Goal: Transaction & Acquisition: Purchase product/service

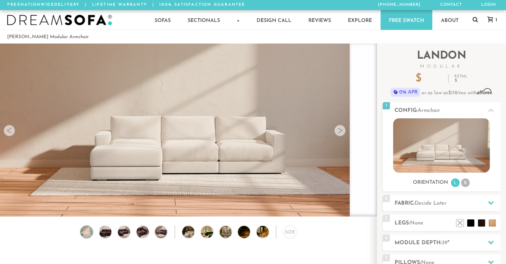
click at [474, 20] on icon at bounding box center [475, 19] width 5 height 5
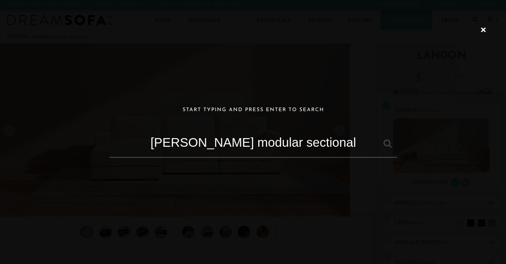
type input "landon modular sectional"
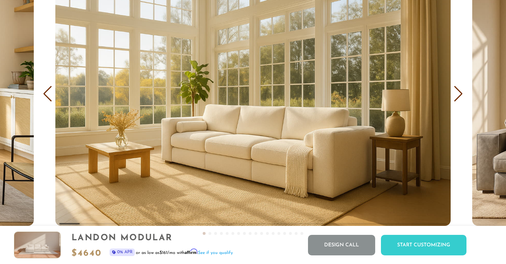
scroll to position [4192, 0]
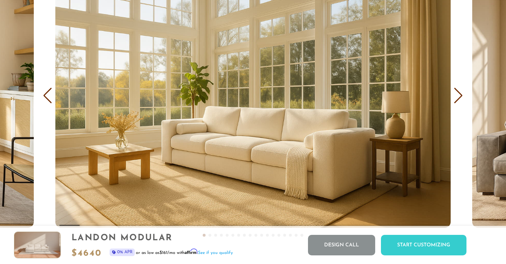
click at [457, 99] on div "Next slide" at bounding box center [459, 96] width 10 height 16
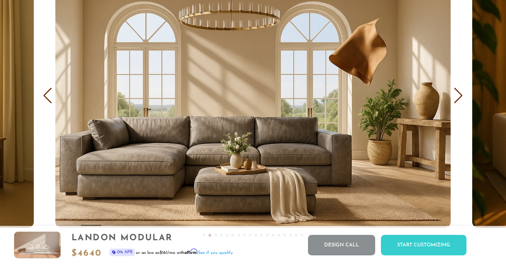
click at [457, 99] on div "Next slide" at bounding box center [459, 96] width 10 height 16
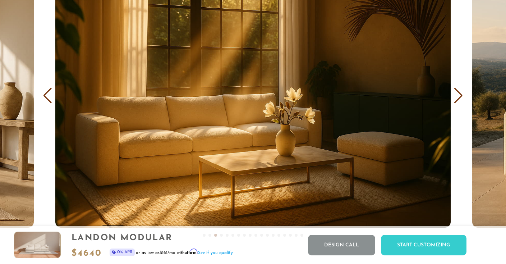
click at [457, 99] on div "Next slide" at bounding box center [459, 96] width 10 height 16
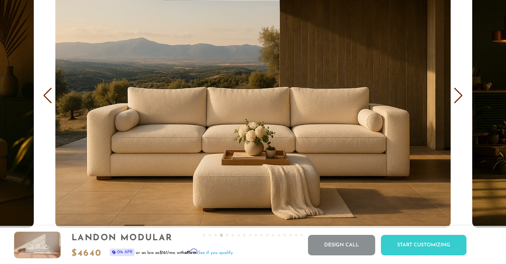
click at [457, 99] on div "Next slide" at bounding box center [459, 96] width 10 height 16
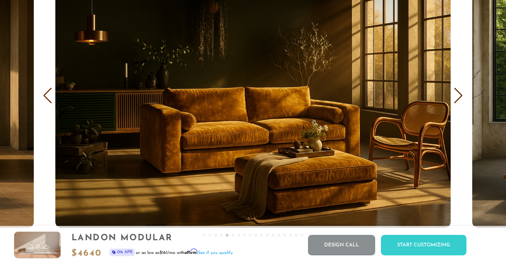
click at [457, 99] on div "Next slide" at bounding box center [459, 96] width 10 height 16
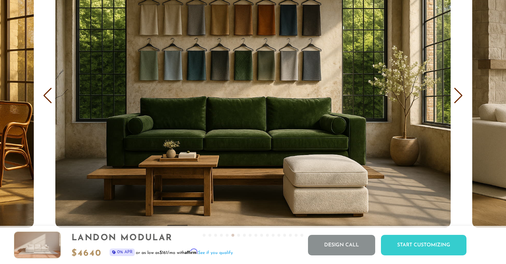
click at [457, 99] on div "Next slide" at bounding box center [459, 96] width 10 height 16
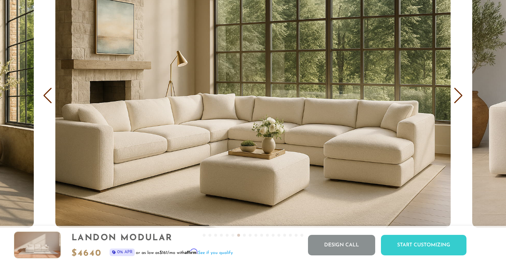
click at [457, 99] on div "Next slide" at bounding box center [459, 96] width 10 height 16
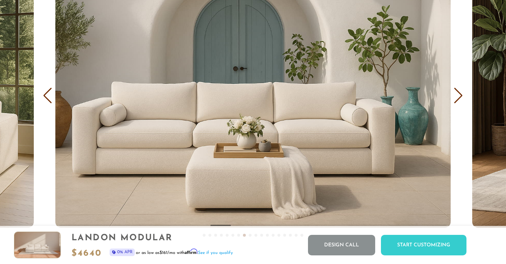
click at [457, 99] on div "Next slide" at bounding box center [459, 96] width 10 height 16
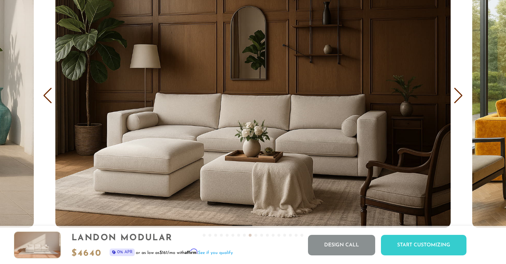
click at [457, 99] on div "Next slide" at bounding box center [459, 96] width 10 height 16
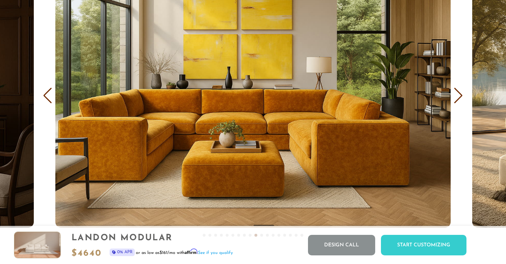
click at [457, 99] on div "Next slide" at bounding box center [459, 96] width 10 height 16
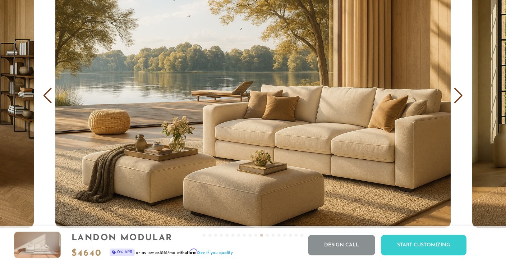
click at [457, 99] on div "Next slide" at bounding box center [459, 96] width 10 height 16
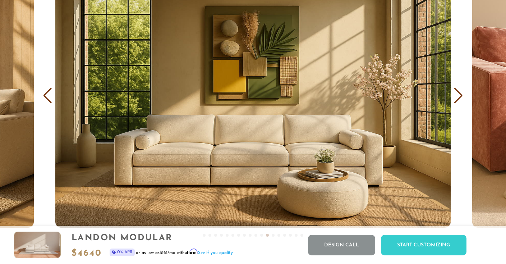
click at [457, 99] on div "Next slide" at bounding box center [459, 96] width 10 height 16
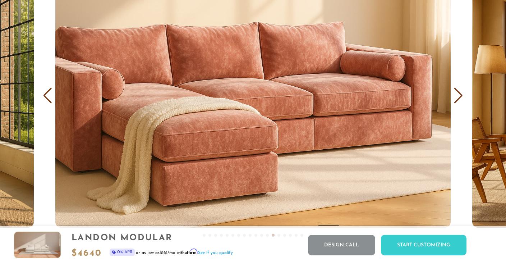
click at [457, 99] on div "Next slide" at bounding box center [459, 96] width 10 height 16
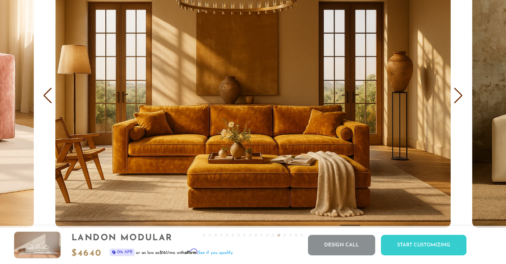
click at [457, 99] on div "Next slide" at bounding box center [459, 96] width 10 height 16
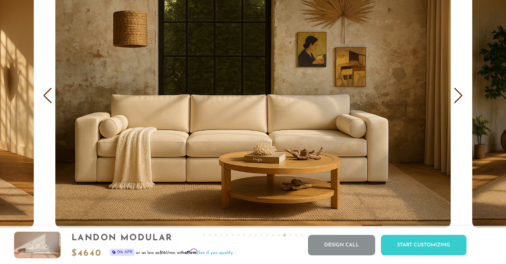
click at [457, 99] on div "Next slide" at bounding box center [459, 96] width 10 height 16
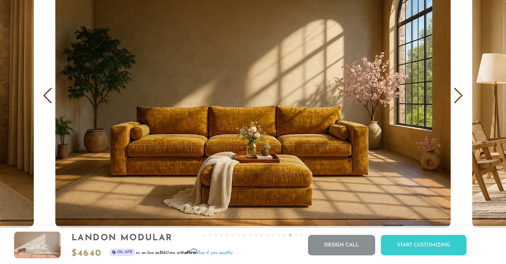
click at [457, 99] on div "Next slide" at bounding box center [459, 96] width 10 height 16
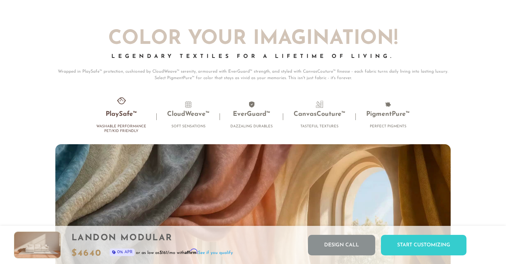
scroll to position [4209, 0]
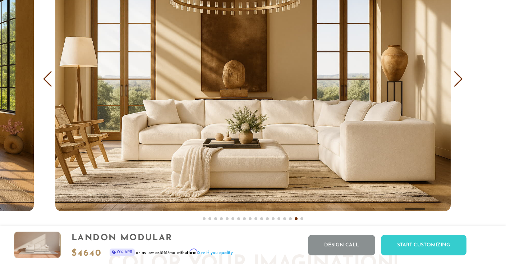
click at [459, 80] on div "Next slide" at bounding box center [459, 79] width 10 height 16
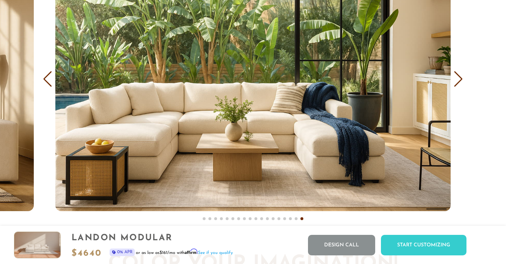
click at [459, 80] on div "Next slide" at bounding box center [459, 79] width 10 height 16
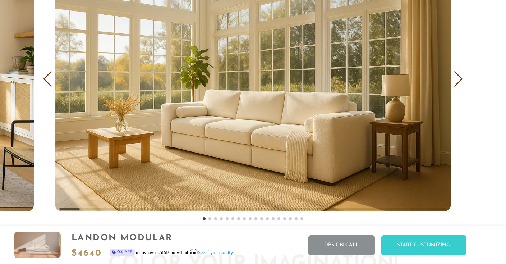
click at [459, 80] on div "Next slide" at bounding box center [459, 79] width 10 height 16
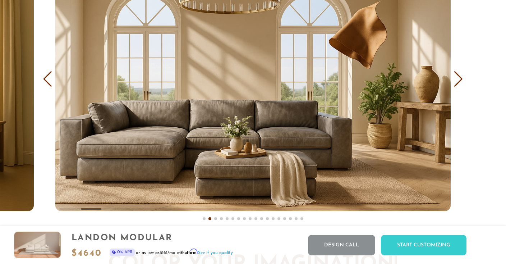
click at [459, 80] on div "Next slide" at bounding box center [459, 79] width 10 height 16
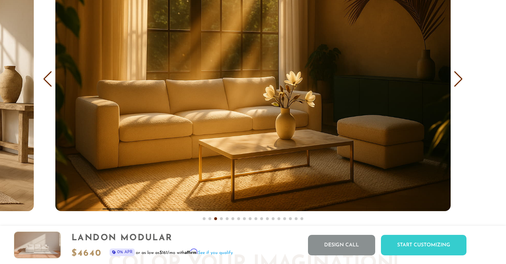
click at [459, 80] on div "Next slide" at bounding box center [459, 79] width 10 height 16
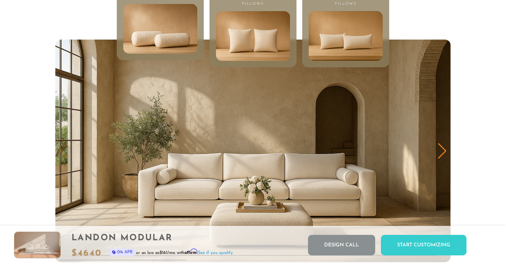
scroll to position [3406, 0]
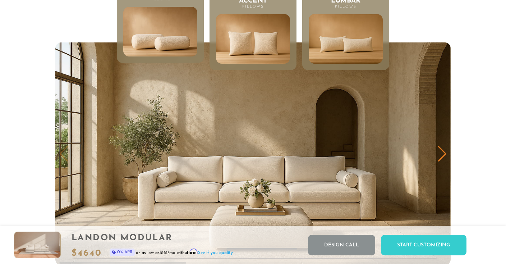
click at [441, 152] on div "Next slide" at bounding box center [442, 154] width 10 height 16
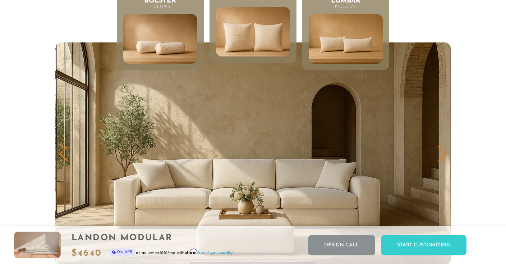
click at [441, 152] on div "Next slide" at bounding box center [442, 154] width 10 height 16
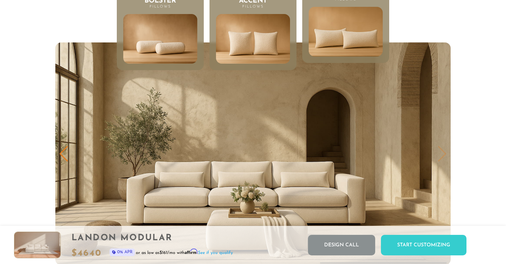
click at [441, 152] on img "3 / 3" at bounding box center [252, 153] width 395 height 222
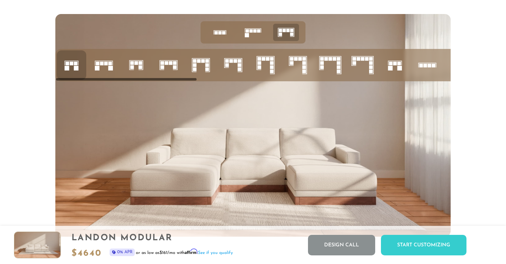
scroll to position [2697, 0]
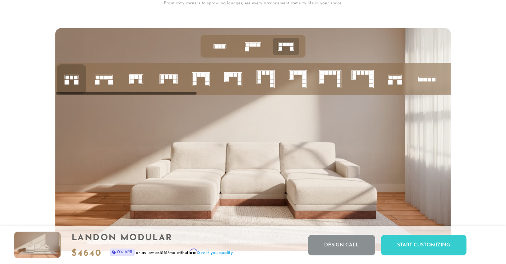
click at [297, 84] on icon at bounding box center [298, 79] width 24 height 24
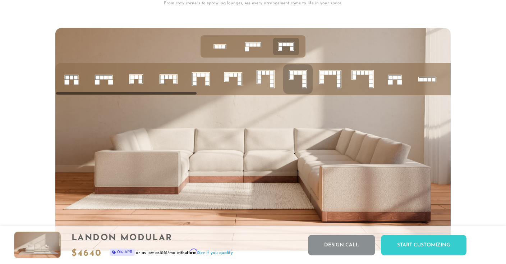
click at [331, 80] on icon at bounding box center [330, 79] width 24 height 24
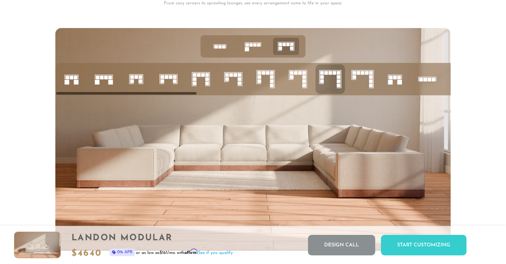
click at [352, 78] on icon at bounding box center [362, 79] width 24 height 24
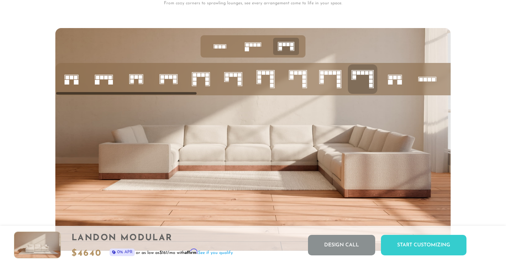
click at [395, 79] on icon at bounding box center [395, 79] width 24 height 24
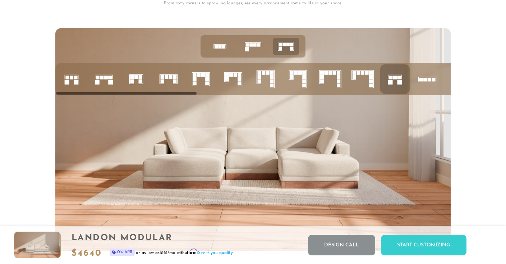
click at [423, 81] on rect at bounding box center [425, 80] width 4 height 4
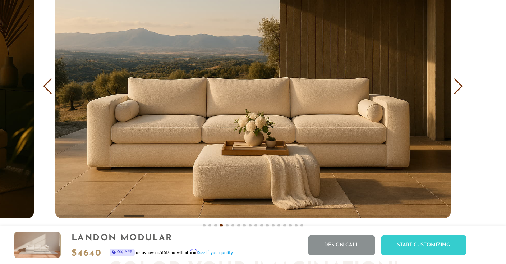
scroll to position [4255, 0]
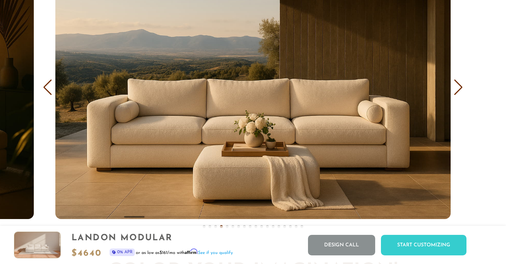
click at [459, 88] on div "Next slide" at bounding box center [459, 87] width 10 height 16
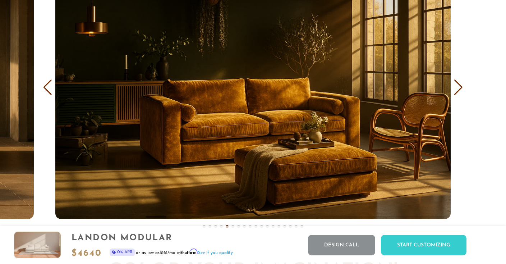
click at [459, 88] on div "Next slide" at bounding box center [459, 87] width 10 height 16
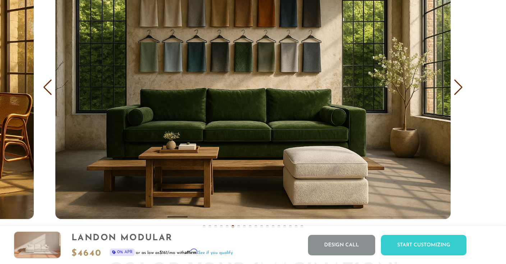
click at [459, 88] on div "Next slide" at bounding box center [459, 87] width 10 height 16
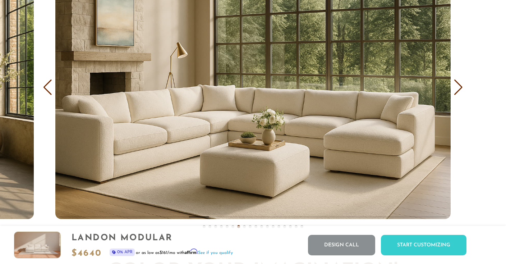
click at [459, 88] on div "Next slide" at bounding box center [459, 87] width 10 height 16
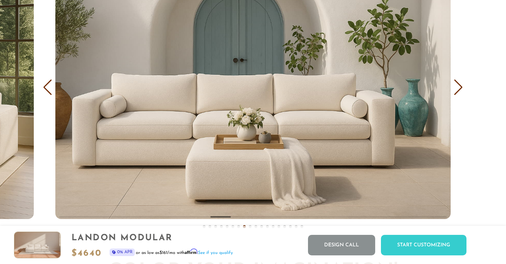
click at [459, 88] on div "Next slide" at bounding box center [459, 87] width 10 height 16
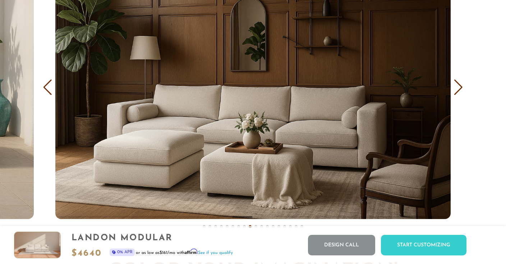
click at [459, 88] on div "Next slide" at bounding box center [459, 87] width 10 height 16
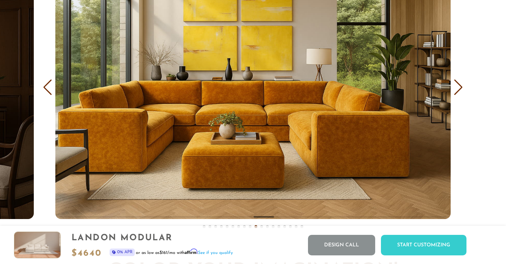
click at [459, 88] on div "Next slide" at bounding box center [459, 87] width 10 height 16
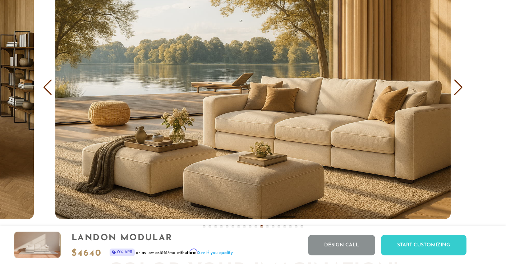
click at [459, 88] on div "Next slide" at bounding box center [459, 87] width 10 height 16
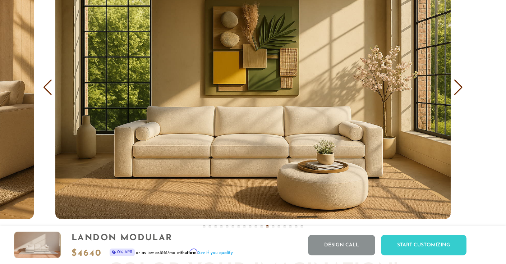
click at [459, 88] on div "Next slide" at bounding box center [459, 87] width 10 height 16
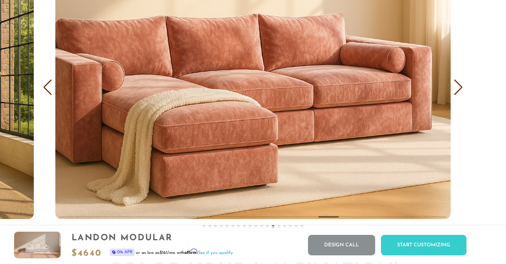
click at [459, 88] on div "Next slide" at bounding box center [459, 87] width 10 height 16
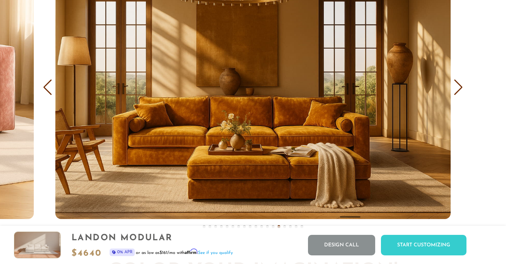
click at [459, 88] on div "Next slide" at bounding box center [459, 87] width 10 height 16
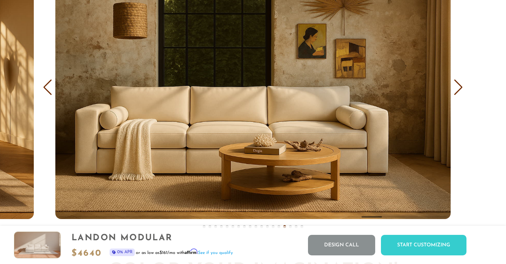
click at [459, 88] on div "Next slide" at bounding box center [459, 87] width 10 height 16
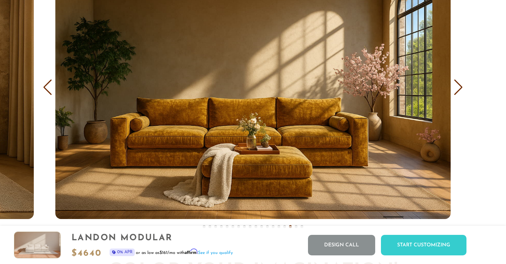
click at [459, 88] on div "Next slide" at bounding box center [459, 87] width 10 height 16
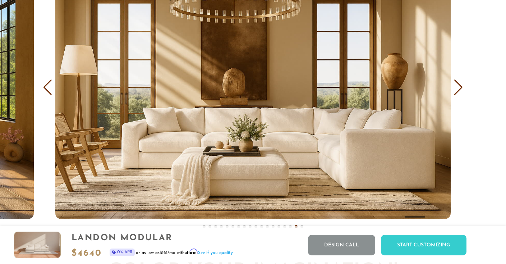
click at [459, 88] on div "Next slide" at bounding box center [459, 87] width 10 height 16
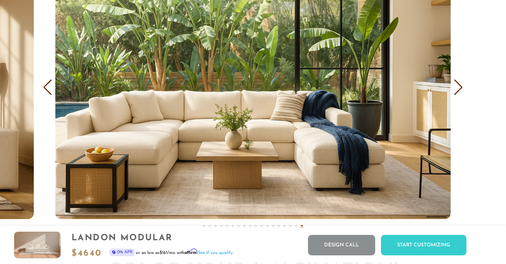
click at [459, 88] on div "Next slide" at bounding box center [459, 87] width 10 height 16
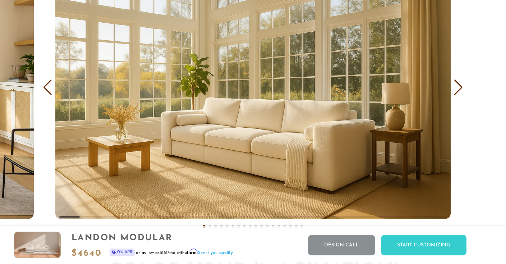
click at [459, 88] on div "Next slide" at bounding box center [459, 87] width 10 height 16
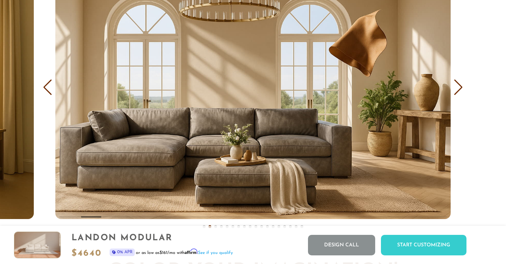
click at [459, 88] on div "Next slide" at bounding box center [459, 87] width 10 height 16
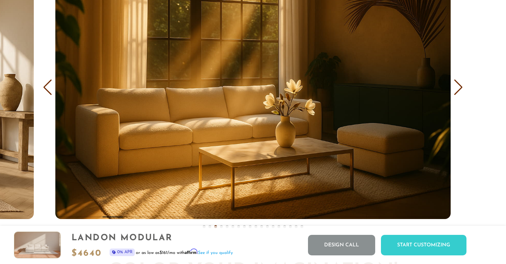
click at [459, 88] on div "Next slide" at bounding box center [459, 87] width 10 height 16
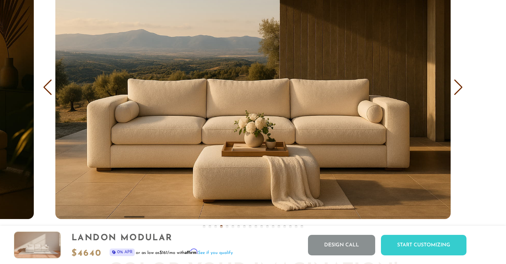
click at [459, 88] on div "Next slide" at bounding box center [459, 87] width 10 height 16
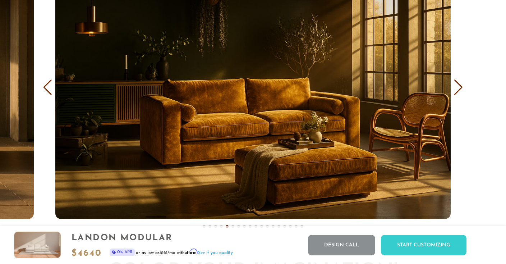
click at [459, 88] on div "Next slide" at bounding box center [459, 87] width 10 height 16
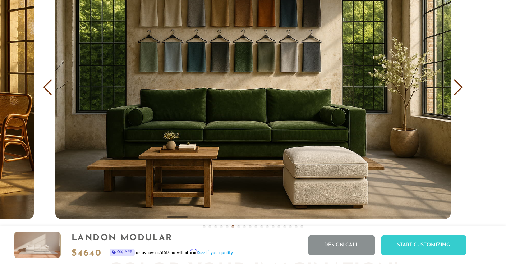
click at [459, 88] on div "Next slide" at bounding box center [459, 87] width 10 height 16
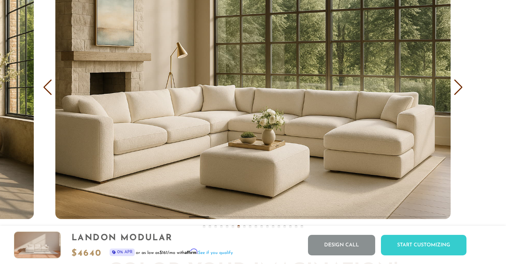
click at [459, 88] on div "Next slide" at bounding box center [459, 87] width 10 height 16
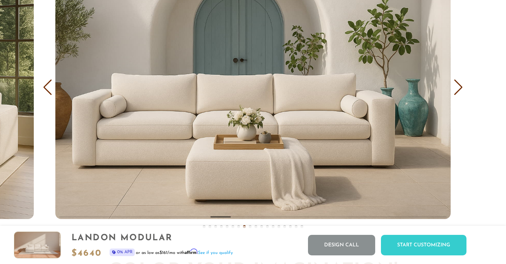
click at [459, 88] on div "Next slide" at bounding box center [459, 87] width 10 height 16
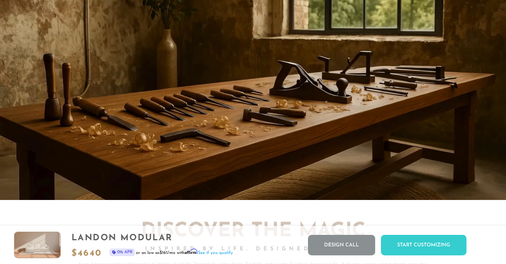
scroll to position [6059, 0]
